Goal: Find contact information: Find contact information

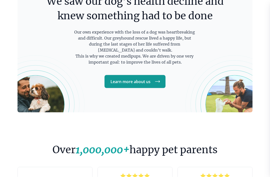
scroll to position [955, 0]
click at [143, 81] on link "Learn more about us" at bounding box center [135, 81] width 61 height 13
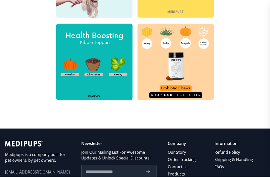
scroll to position [217, 0]
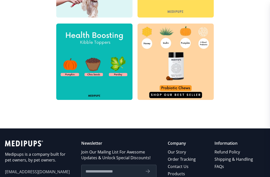
click at [178, 168] on link "Contact Us" at bounding box center [182, 166] width 29 height 7
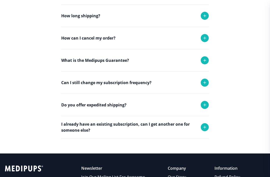
scroll to position [132, 0]
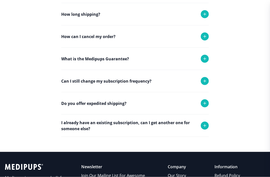
click at [205, 38] on icon at bounding box center [205, 36] width 3 height 3
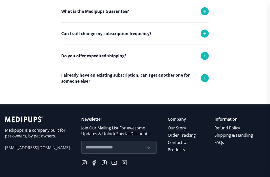
scroll to position [251, 0]
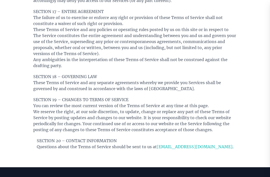
scroll to position [1368, 0]
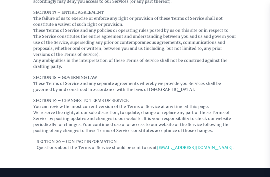
click at [93, 97] on p "SECTION 19 – CHANGES TO TERMS OF SERVICE You can review the most current versio…" at bounding box center [135, 115] width 204 height 36
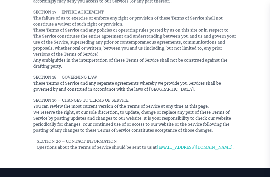
click at [195, 145] on link "[EMAIL_ADDRESS][DOMAIN_NAME]" at bounding box center [195, 147] width 76 height 5
click at [194, 145] on link "[EMAIL_ADDRESS][DOMAIN_NAME]" at bounding box center [195, 147] width 76 height 5
